Goal: Task Accomplishment & Management: Manage account settings

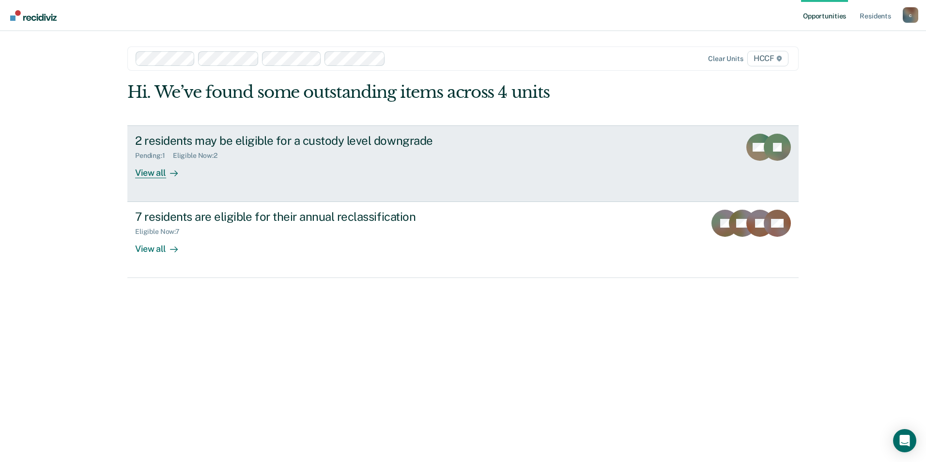
click at [208, 153] on div "Eligible Now : 2" at bounding box center [199, 156] width 52 height 8
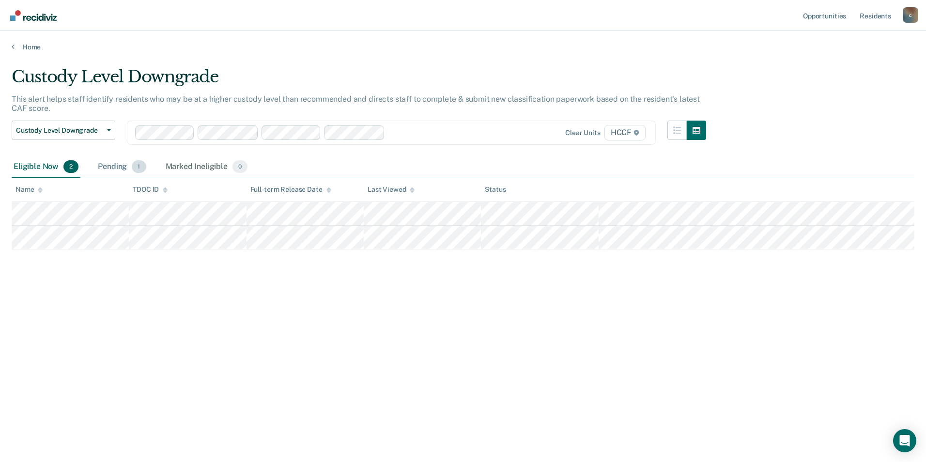
click at [129, 165] on div "Pending 1" at bounding box center [122, 166] width 52 height 21
